Goal: Information Seeking & Learning: Learn about a topic

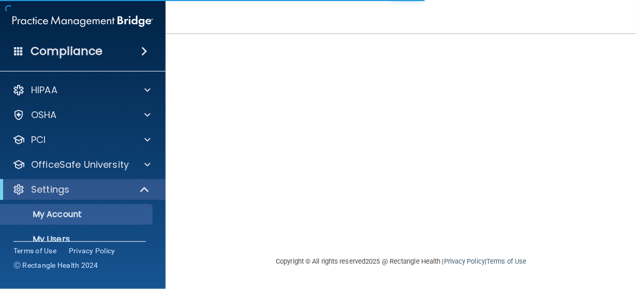
click at [65, 50] on h4 "Compliance" at bounding box center [67, 51] width 72 height 14
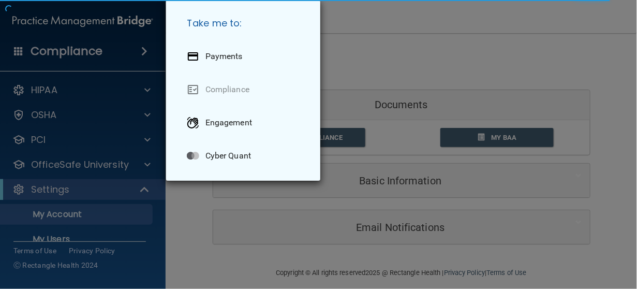
click at [29, 93] on div "Take me to: Payments Compliance Engagement Cyber Quant" at bounding box center [318, 144] width 637 height 289
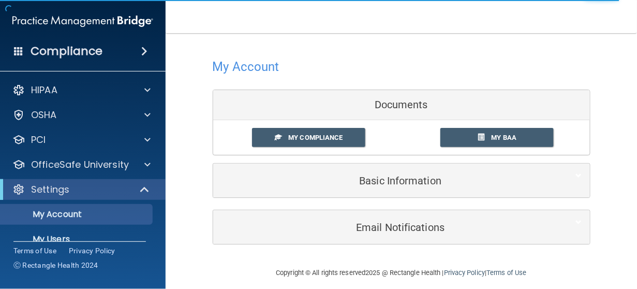
click at [19, 55] on span at bounding box center [18, 50] width 9 height 9
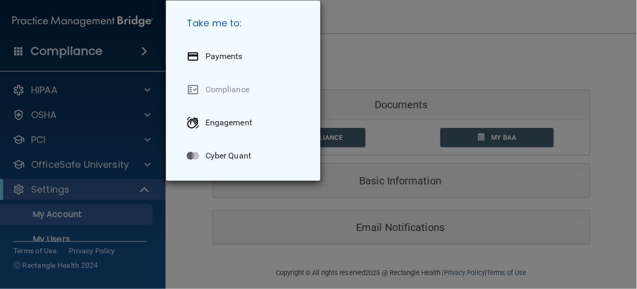
click at [575, 55] on div "Take me to: Payments Compliance Engagement Cyber Quant" at bounding box center [318, 144] width 637 height 289
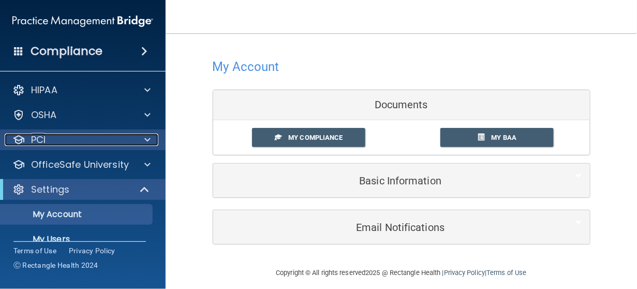
click at [56, 135] on div "PCI" at bounding box center [69, 139] width 128 height 12
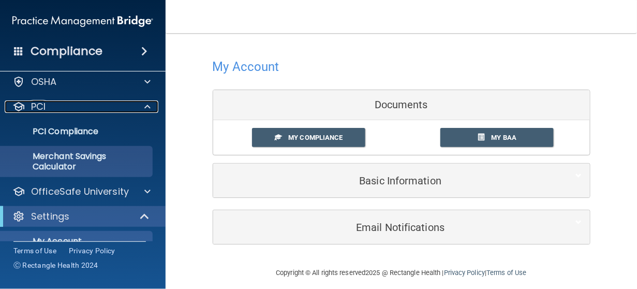
scroll to position [34, 0]
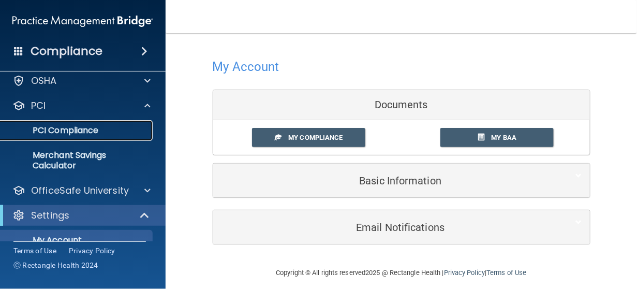
click at [97, 138] on link "PCI Compliance" at bounding box center [71, 130] width 163 height 21
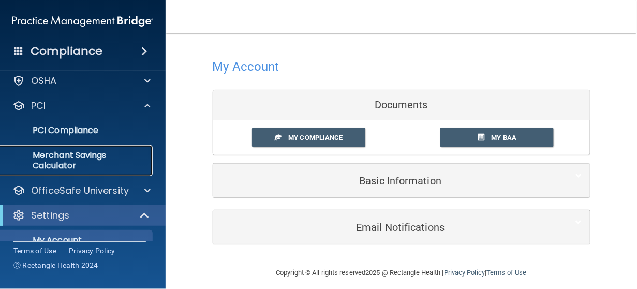
click at [55, 156] on p "Merchant Savings Calculator" at bounding box center [77, 160] width 141 height 21
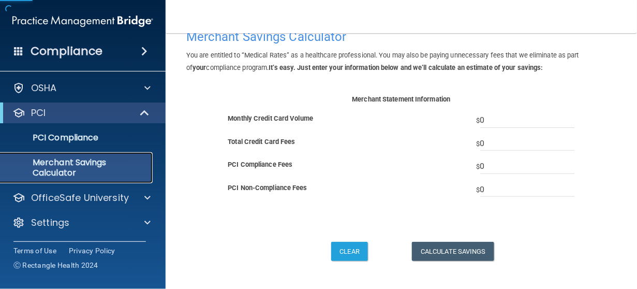
scroll to position [58, 0]
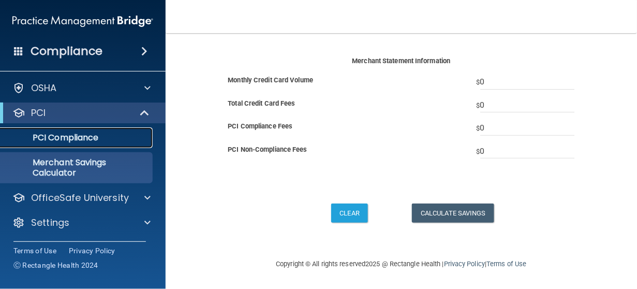
click at [68, 135] on p "PCI Compliance" at bounding box center [77, 137] width 141 height 10
click at [75, 141] on p "PCI Compliance" at bounding box center [77, 137] width 141 height 10
